Goal: Transaction & Acquisition: Purchase product/service

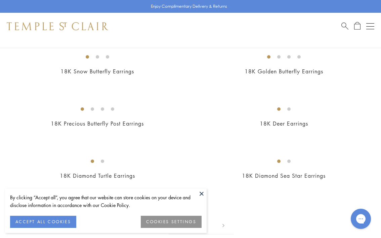
scroll to position [1272, 1]
click at [202, 192] on button at bounding box center [202, 193] width 10 height 10
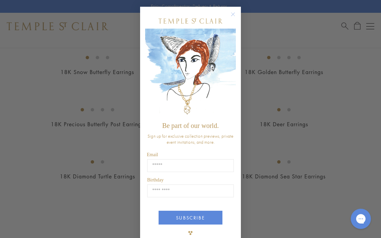
click at [233, 14] on icon "Close dialog" at bounding box center [233, 14] width 3 height 3
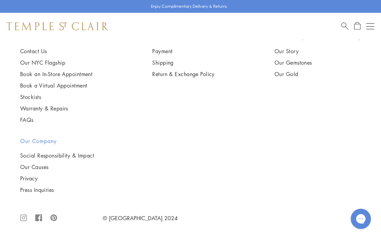
scroll to position [5752, 0]
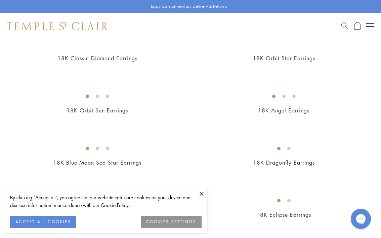
scroll to position [140, 0]
click at [200, 192] on button at bounding box center [202, 193] width 10 height 10
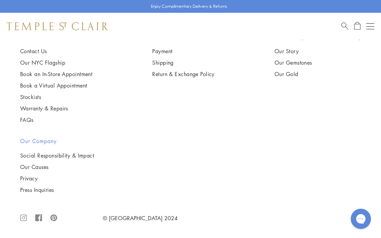
scroll to position [2306, 0]
drag, startPoint x: 249, startPoint y: 100, endPoint x: 238, endPoint y: 1, distance: 98.7
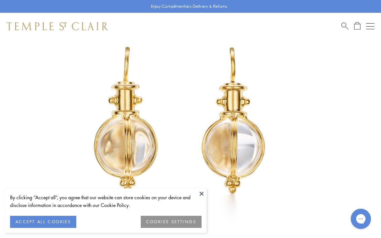
scroll to position [105, 0]
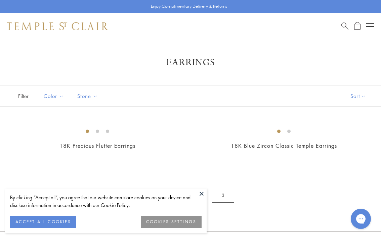
click at [343, 25] on span "Search" at bounding box center [345, 25] width 7 height 7
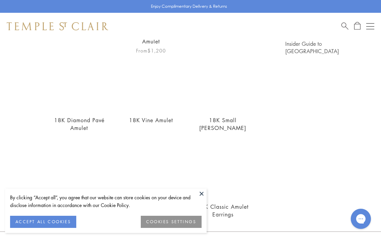
scroll to position [144, 0]
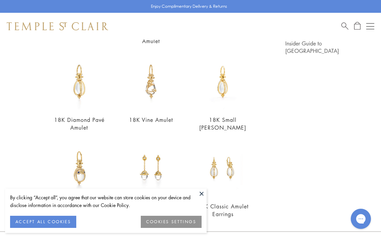
type input "******"
click at [218, 178] on img at bounding box center [222, 168] width 55 height 55
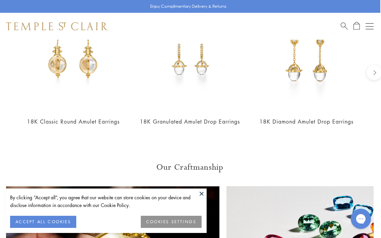
scroll to position [604, 1]
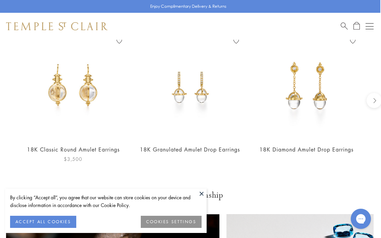
click at [84, 94] on img at bounding box center [73, 87] width 103 height 103
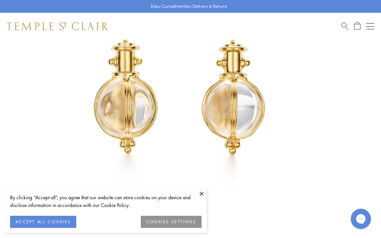
scroll to position [85, 0]
